Goal: Information Seeking & Learning: Find specific fact

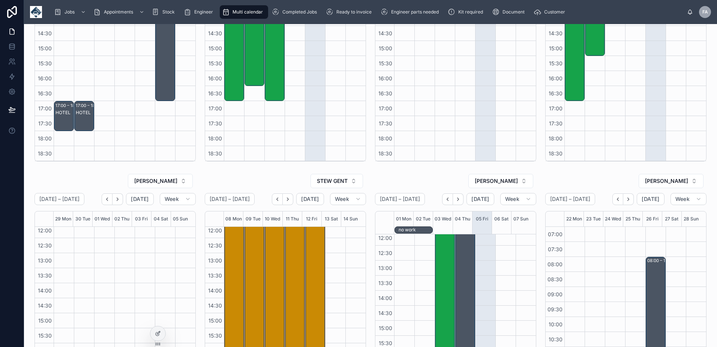
scroll to position [131, 0]
click at [615, 201] on icon "Back" at bounding box center [618, 200] width 6 height 6
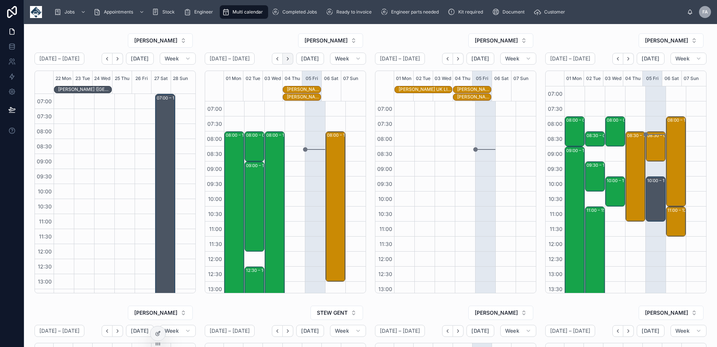
click at [287, 58] on icon "Next" at bounding box center [288, 58] width 2 height 3
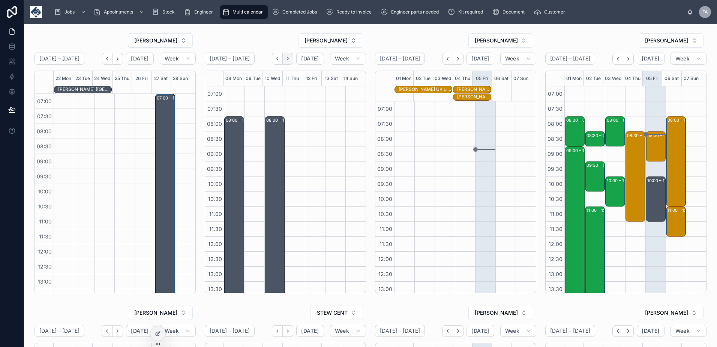
click at [287, 60] on icon "Next" at bounding box center [288, 58] width 2 height 3
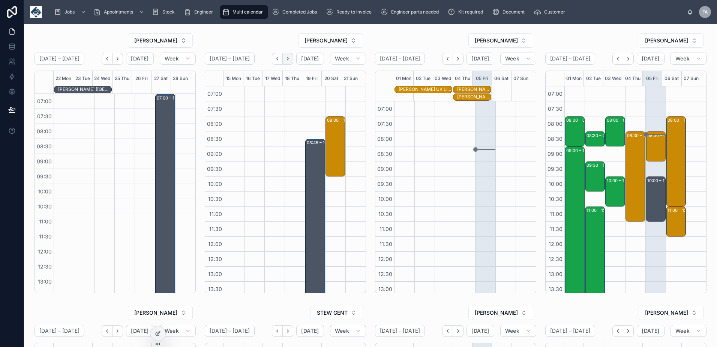
click at [285, 59] on icon "Next" at bounding box center [288, 59] width 6 height 6
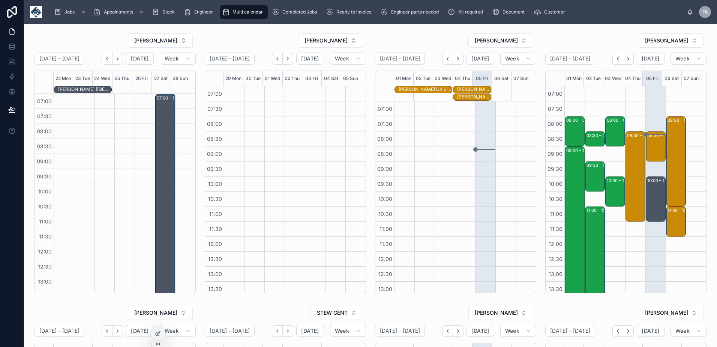
click at [275, 58] on icon "Back" at bounding box center [278, 59] width 6 height 6
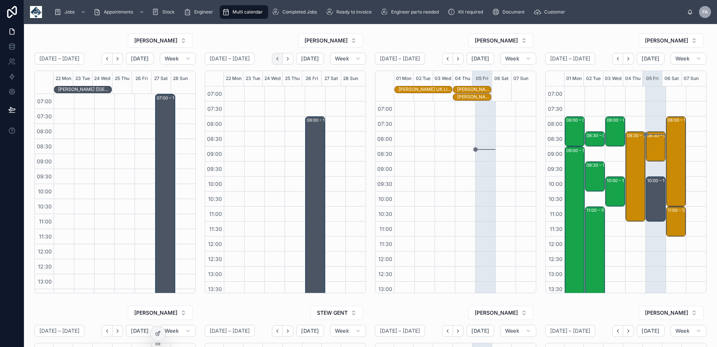
click at [276, 58] on icon "Back" at bounding box center [278, 59] width 6 height 6
click at [135, 58] on span "[DATE]" at bounding box center [140, 58] width 18 height 7
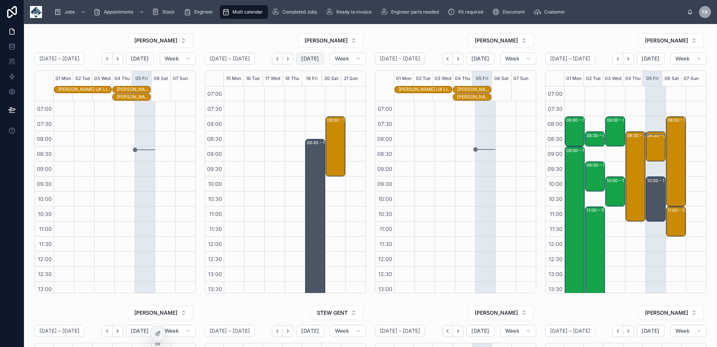
click at [310, 60] on span "[DATE]" at bounding box center [310, 58] width 18 height 7
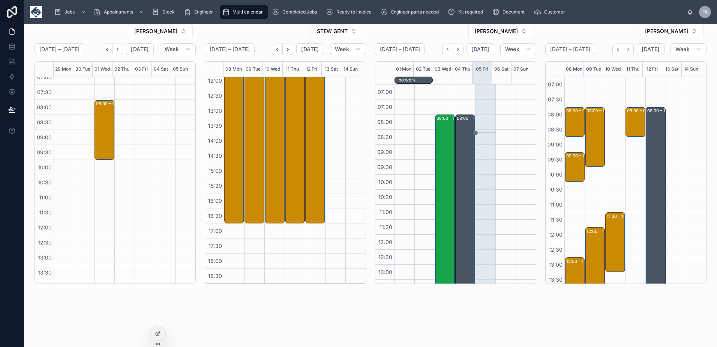
scroll to position [4, 0]
click at [134, 48] on span "[DATE]" at bounding box center [140, 49] width 18 height 7
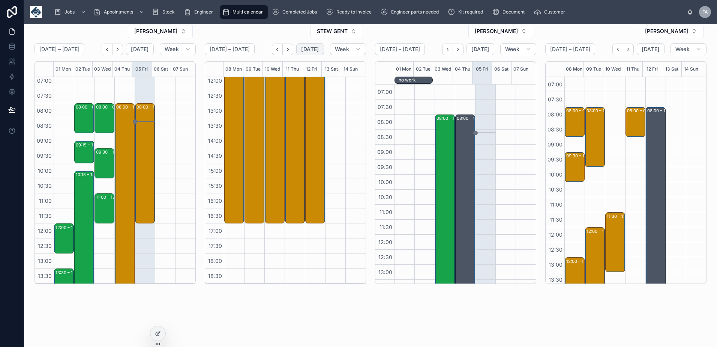
click at [304, 47] on span "[DATE]" at bounding box center [310, 49] width 18 height 7
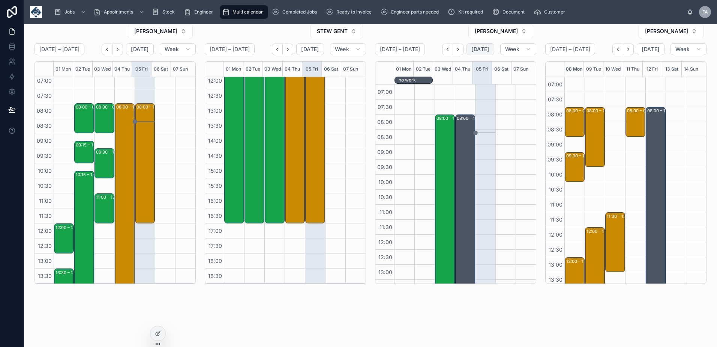
click at [473, 48] on span "[DATE]" at bounding box center [480, 49] width 18 height 7
click at [646, 48] on span "[DATE]" at bounding box center [651, 49] width 18 height 7
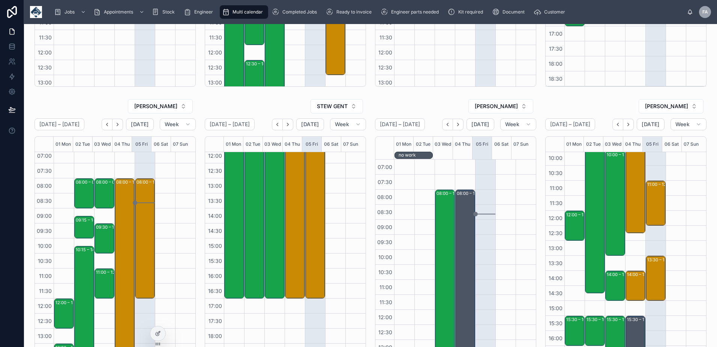
scroll to position [150, 0]
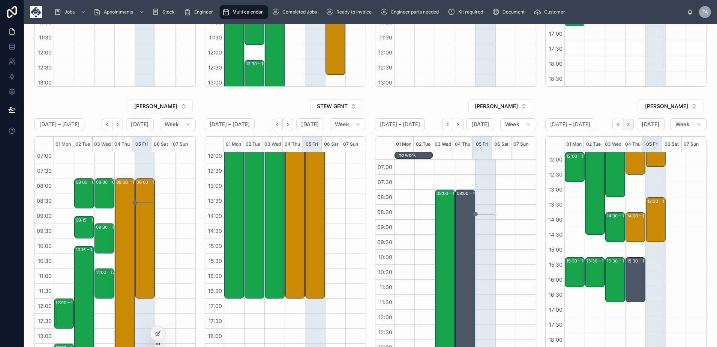
click at [626, 123] on icon "Next" at bounding box center [629, 125] width 6 height 6
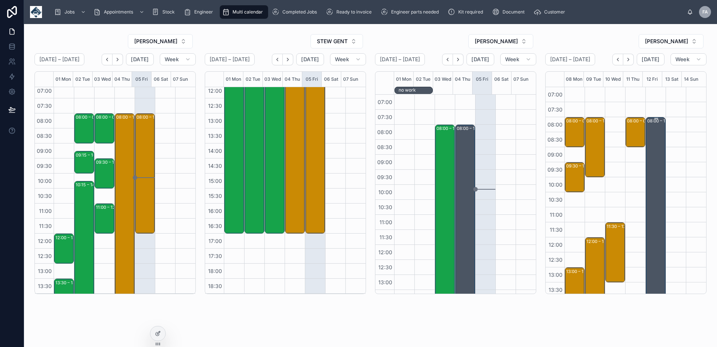
scroll to position [281, 0]
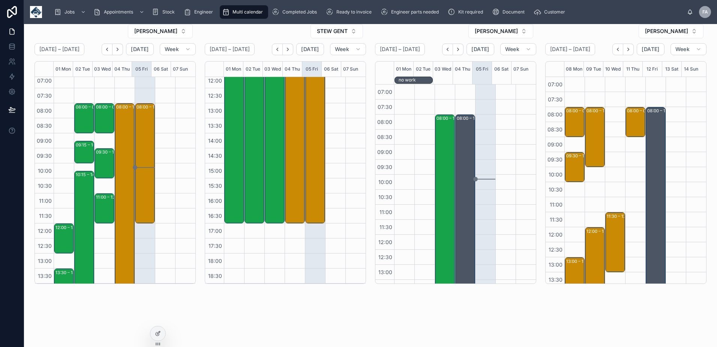
drag, startPoint x: 615, startPoint y: 49, endPoint x: 624, endPoint y: 149, distance: 100.6
click at [615, 49] on icon "Back" at bounding box center [618, 50] width 6 height 6
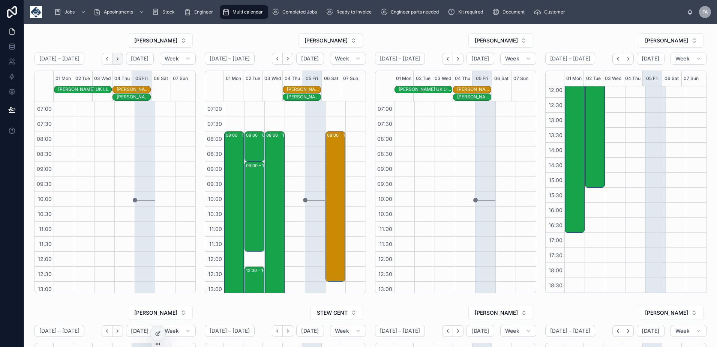
click at [116, 61] on icon "Next" at bounding box center [118, 59] width 6 height 6
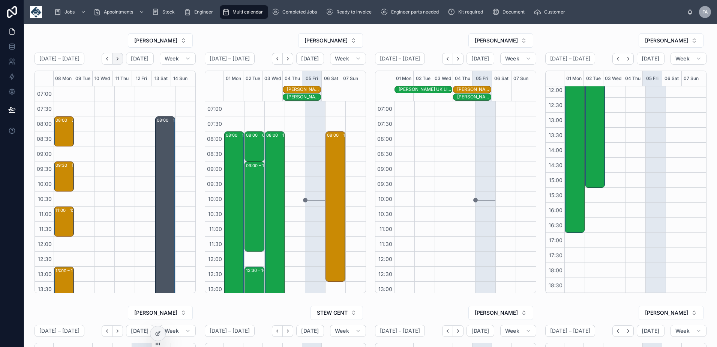
click at [117, 60] on icon "Next" at bounding box center [118, 58] width 2 height 3
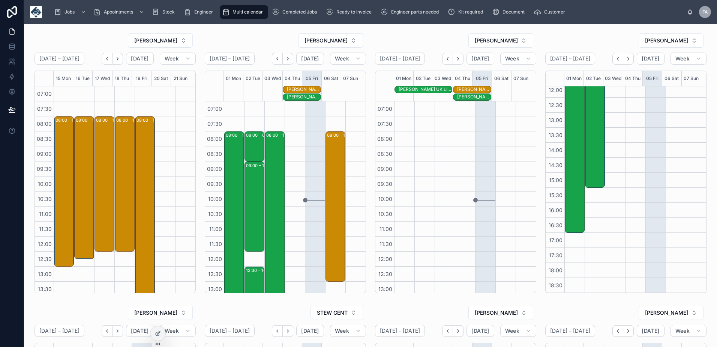
click at [117, 60] on icon "Next" at bounding box center [118, 58] width 2 height 3
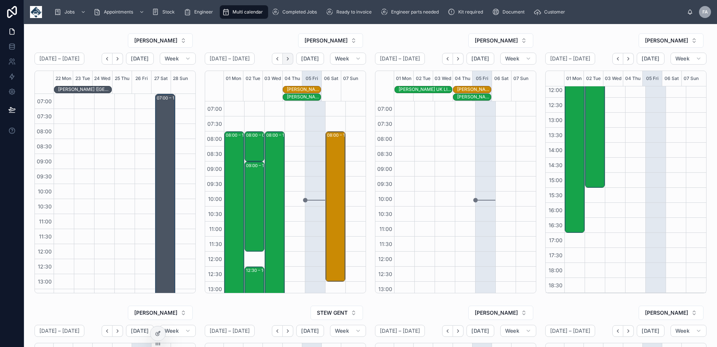
click at [288, 62] on button "Next" at bounding box center [288, 59] width 11 height 12
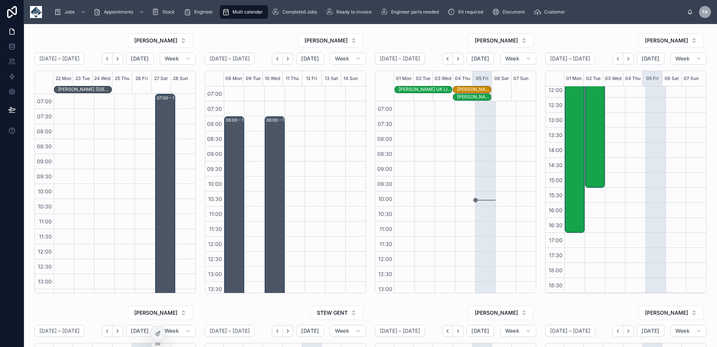
click at [288, 62] on button "Next" at bounding box center [288, 59] width 11 height 12
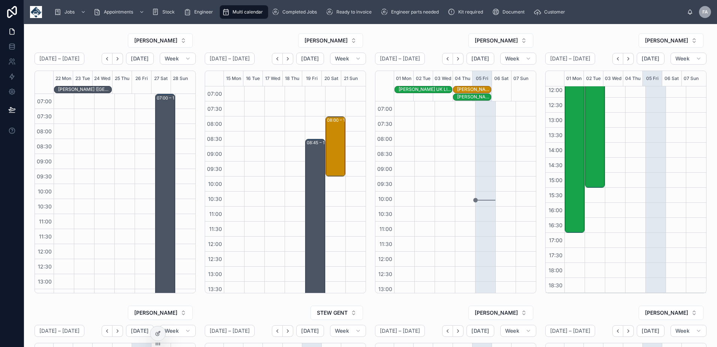
click at [288, 62] on button "Next" at bounding box center [288, 59] width 11 height 12
click at [276, 59] on icon "Back" at bounding box center [278, 59] width 6 height 6
click at [285, 60] on icon "Next" at bounding box center [288, 59] width 6 height 6
click at [275, 60] on icon "Back" at bounding box center [278, 59] width 6 height 6
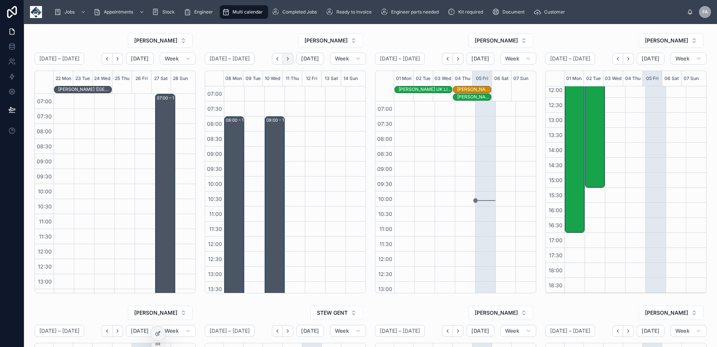
click at [287, 59] on icon "Next" at bounding box center [288, 58] width 2 height 3
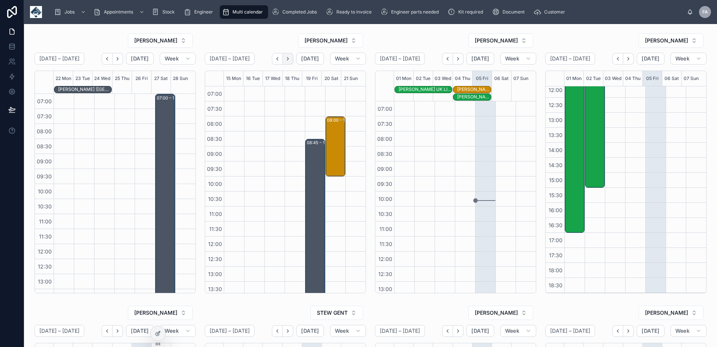
click at [289, 60] on icon "Next" at bounding box center [288, 59] width 6 height 6
click at [456, 60] on icon "Next" at bounding box center [458, 59] width 6 height 6
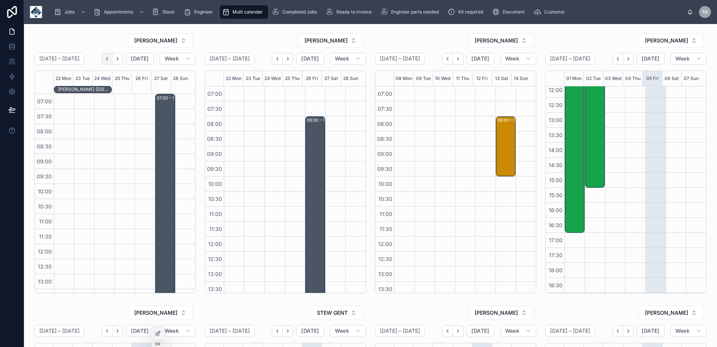
click at [108, 61] on icon "Back" at bounding box center [107, 59] width 6 height 6
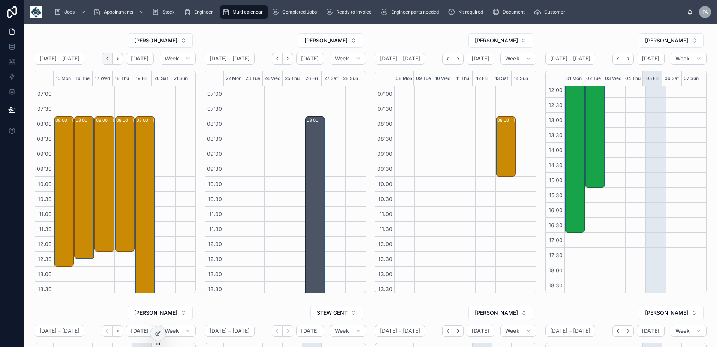
click at [104, 61] on icon "Back" at bounding box center [107, 59] width 6 height 6
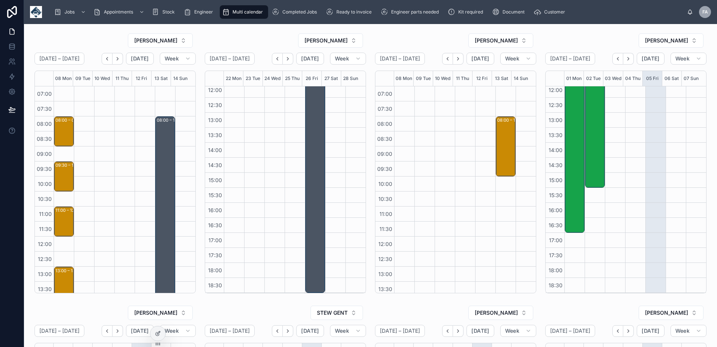
scroll to position [281, 0]
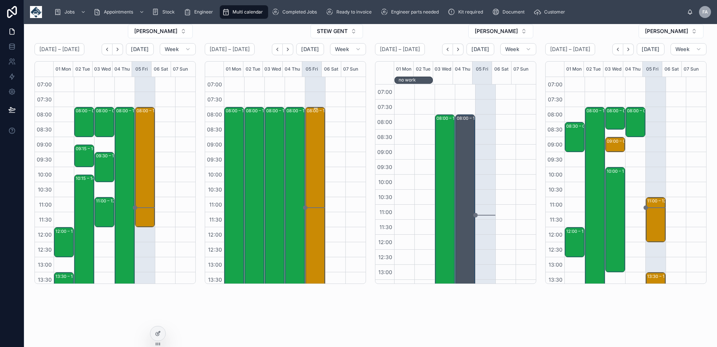
click at [307, 137] on div "08:00 – 17:00 [PERSON_NAME] Cleansing Ltd - 00322418 - TN360 CAMERAS X 107 DVR …" at bounding box center [316, 242] width 18 height 269
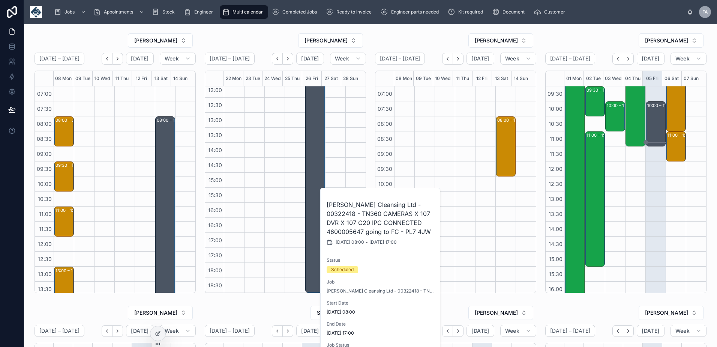
scroll to position [0, 0]
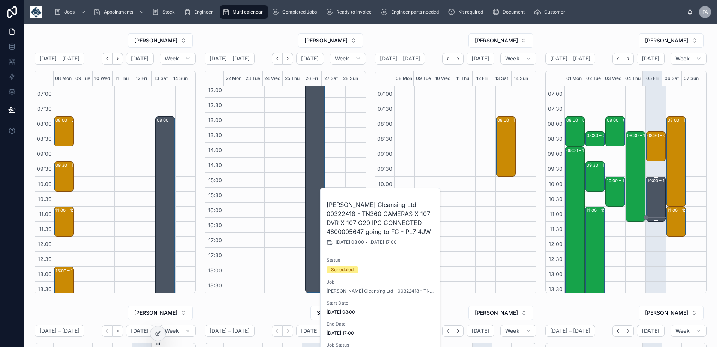
click at [647, 192] on div "10:00 – 11:30 Ansa Elevators - 1 x reinstall into LR75 KAK - oldham - ol9 9xa" at bounding box center [656, 199] width 18 height 44
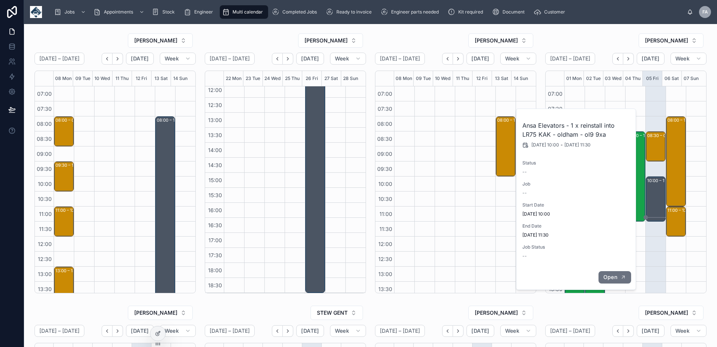
click at [616, 273] on span "Open" at bounding box center [611, 276] width 14 height 7
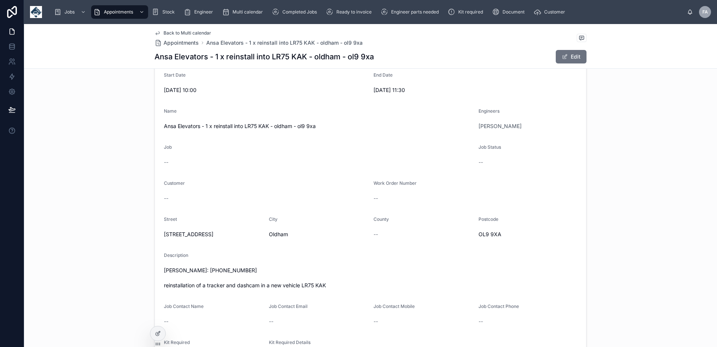
scroll to position [75, 0]
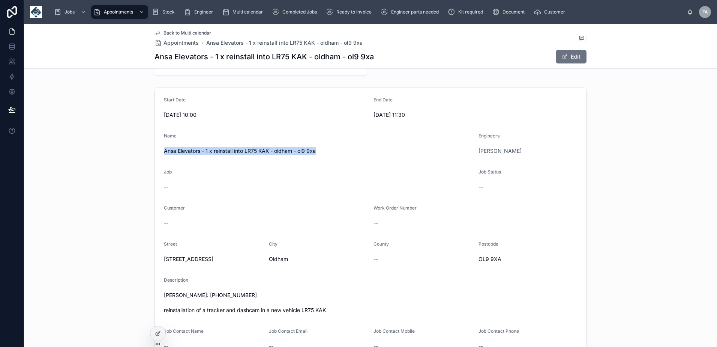
drag, startPoint x: 316, startPoint y: 150, endPoint x: 156, endPoint y: 147, distance: 159.8
click at [156, 147] on form "Start Date [DATE] 10:00 End Date [DATE] 11:30 Name Ansa Elevators - 1 x reinsta…" at bounding box center [370, 242] width 431 height 309
copy span "Ansa Elevators - 1 x reinstall into LR75 KAK - oldham - ol9 9xa"
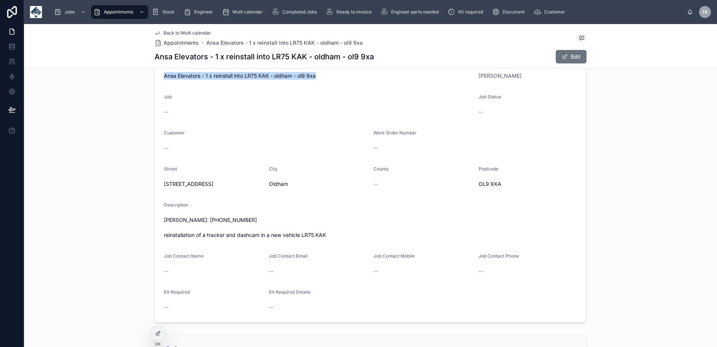
drag, startPoint x: 163, startPoint y: 234, endPoint x: 359, endPoint y: 252, distance: 197.4
click at [359, 239] on span "[PERSON_NAME]: [PHONE_NUMBER] reinstallation of a tracker and dashcam in a new …" at bounding box center [370, 227] width 413 height 23
copy span "[PERSON_NAME]: [PHONE_NUMBER] reinstallation of a tracker and dashcam in a new …"
drag, startPoint x: 159, startPoint y: 181, endPoint x: 189, endPoint y: 197, distance: 33.9
click at [189, 197] on form "Start Date [DATE] 10:00 End Date [DATE] 11:30 Name Ansa Elevators - 1 x reinsta…" at bounding box center [370, 167] width 431 height 309
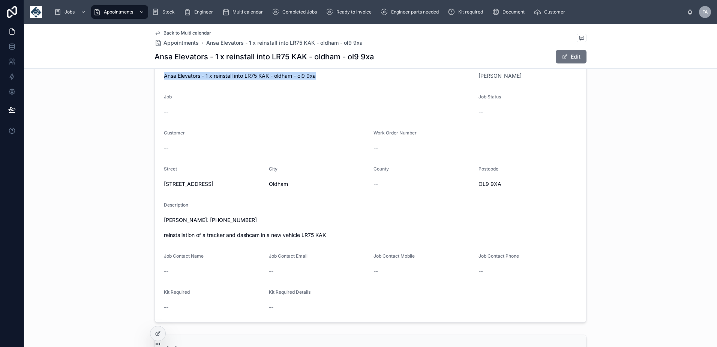
copy span "[STREET_ADDRESS]"
drag, startPoint x: 509, startPoint y: 187, endPoint x: 474, endPoint y: 184, distance: 34.6
click at [474, 184] on form "Start Date [DATE] 10:00 End Date [DATE] 11:30 Name Ansa Elevators - 1 x reinsta…" at bounding box center [370, 167] width 431 height 309
copy span "OL9 9XA"
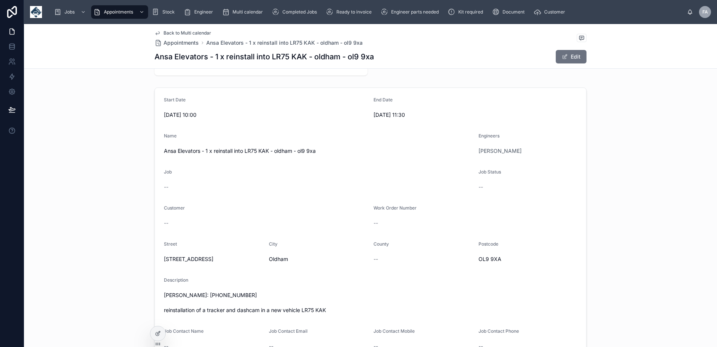
click at [173, 31] on span "Back to Multi calendar" at bounding box center [188, 33] width 48 height 6
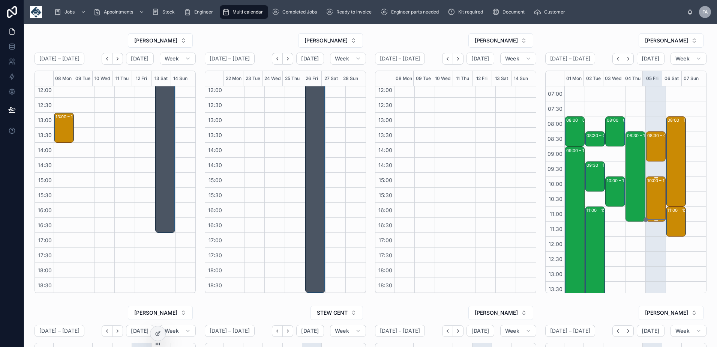
click at [648, 197] on div "10:00 – 11:30 Ansa Elevators - 1 x reinstall into LR75 KAK - oldham - ol9 9xa" at bounding box center [656, 199] width 18 height 44
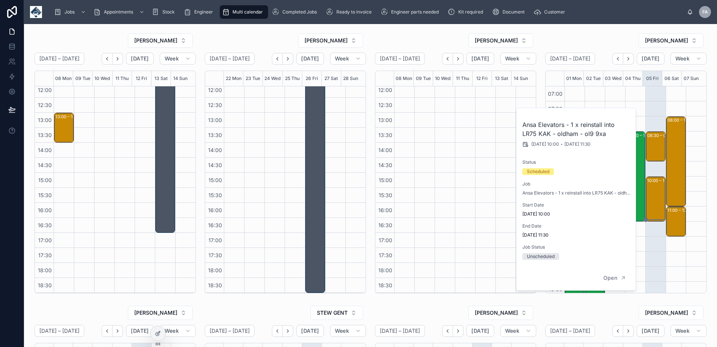
click at [455, 173] on div at bounding box center [465, 112] width 20 height 360
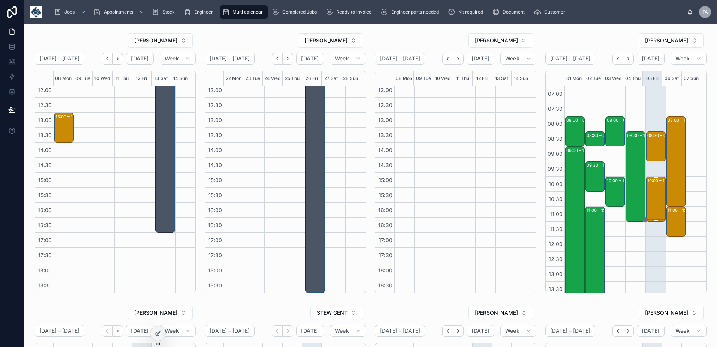
click at [650, 205] on div "10:00 – 11:30 Ansa Elevators - 1 x reinstall into LR75 KAK - oldham - ol9 9xa" at bounding box center [656, 199] width 18 height 44
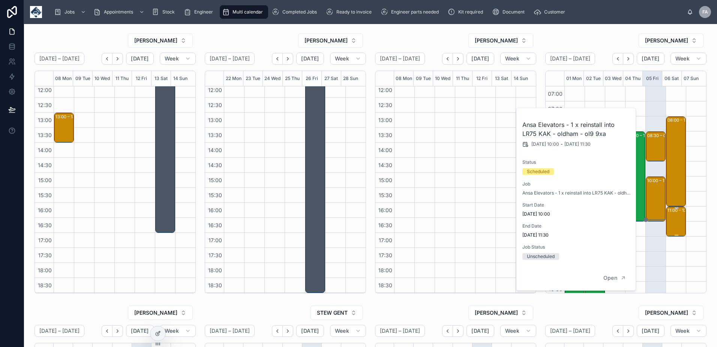
click at [669, 219] on div "11:00 – 12:00 [PERSON_NAME] (Haulage) Ltd - ON SITE - [GEOGRAPHIC_DATA] - SK6 1…" at bounding box center [677, 221] width 18 height 29
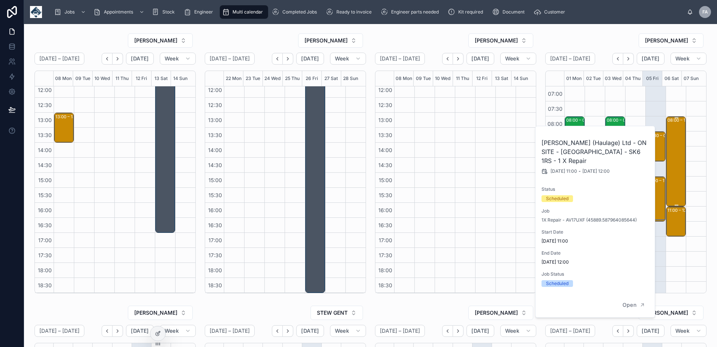
click at [668, 183] on div "08:00 – 11:00 [PERSON_NAME] (Haulage) Ltd - 00323809 - TIMED 8AM - 3X Repair - …" at bounding box center [677, 161] width 18 height 89
